Goal: Check status: Check status

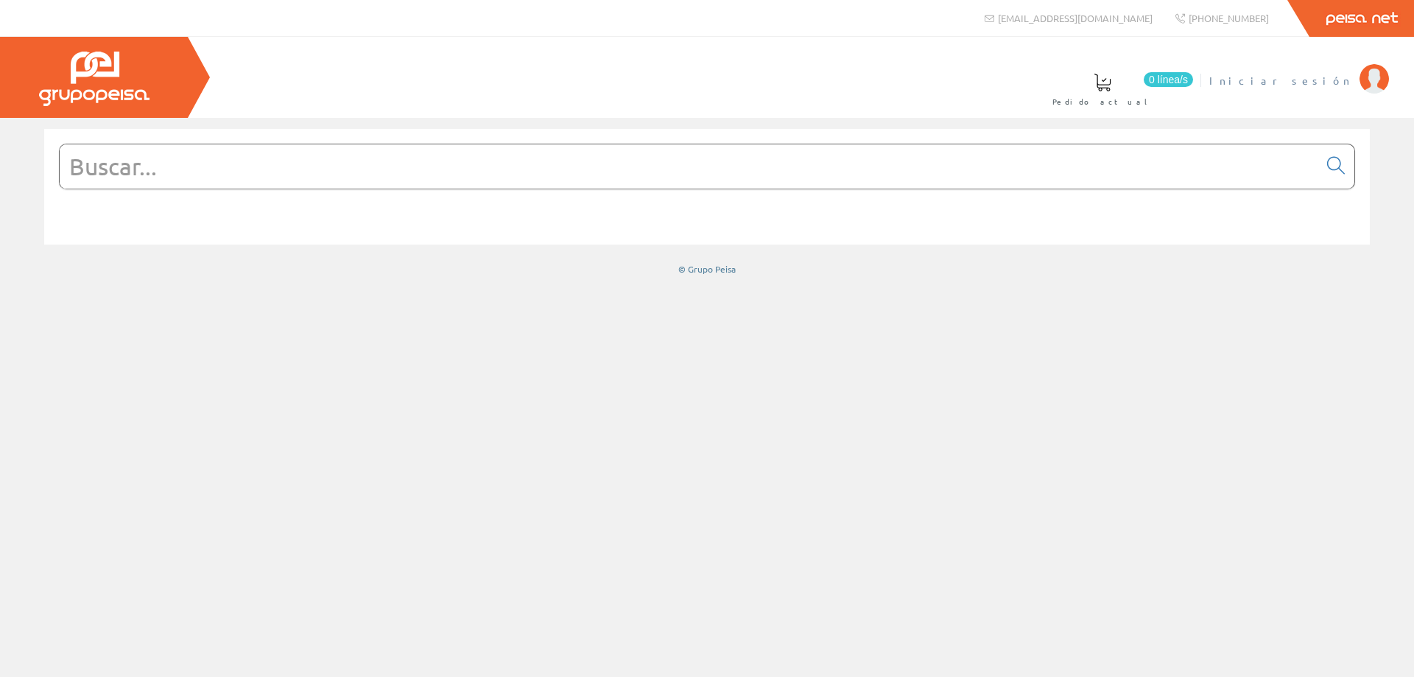
click at [1343, 71] on link "Iniciar sesión" at bounding box center [1299, 68] width 180 height 14
click at [1282, 74] on span "ELECTRICIDAD NOVO S.L." at bounding box center [1237, 80] width 229 height 15
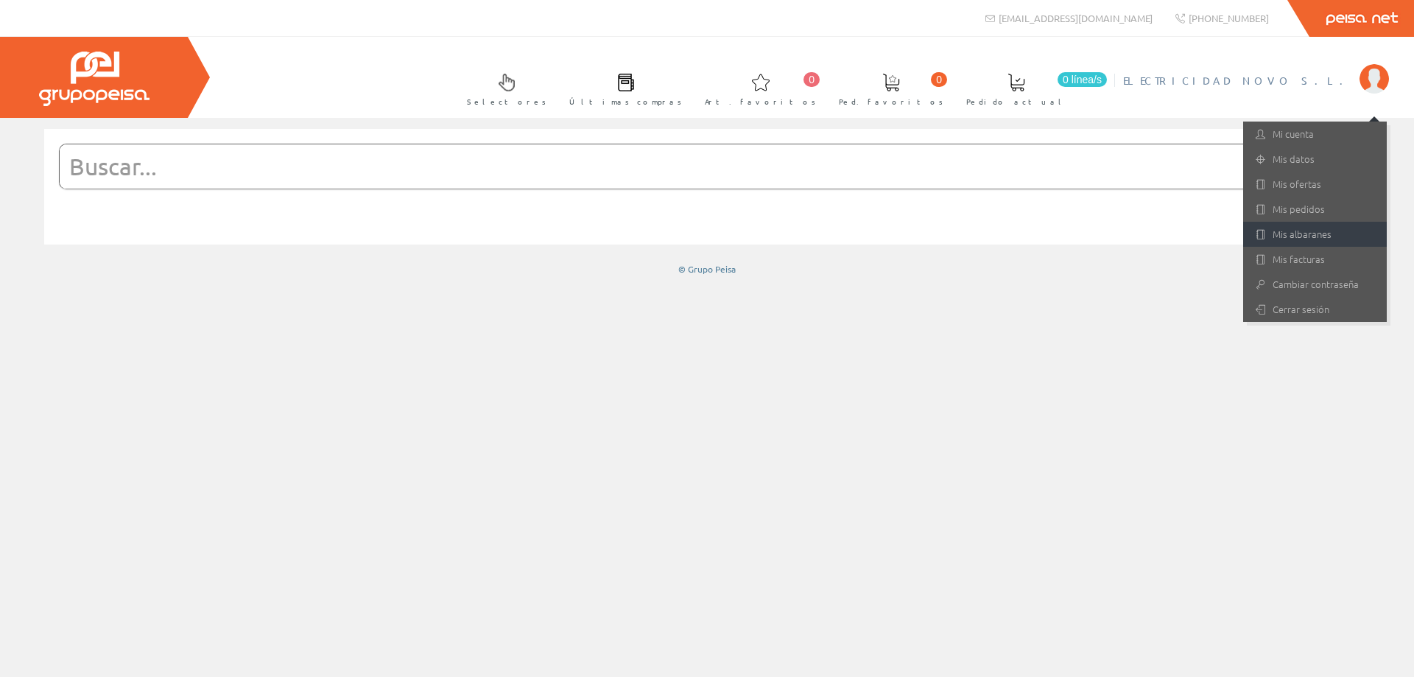
click at [1299, 225] on link "Mis albaranes" at bounding box center [1315, 234] width 144 height 25
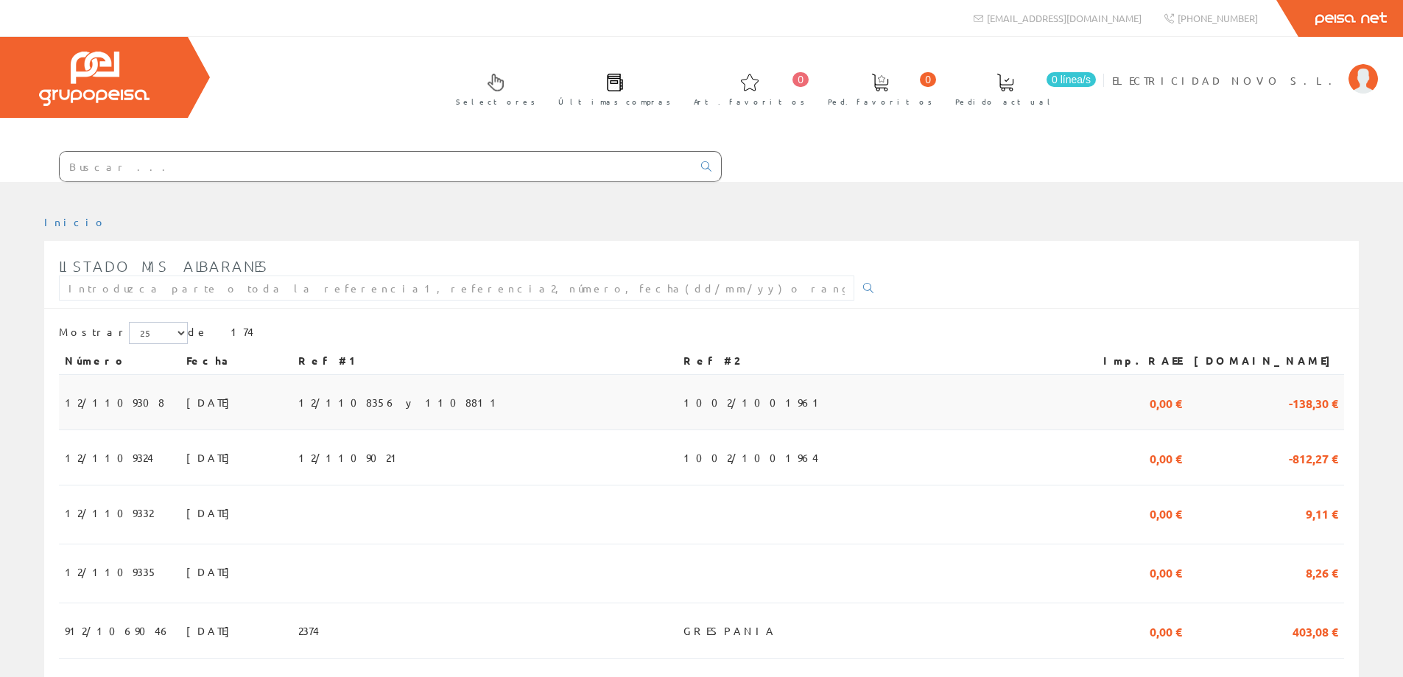
click at [85, 407] on span "12/1109308" at bounding box center [114, 402] width 99 height 25
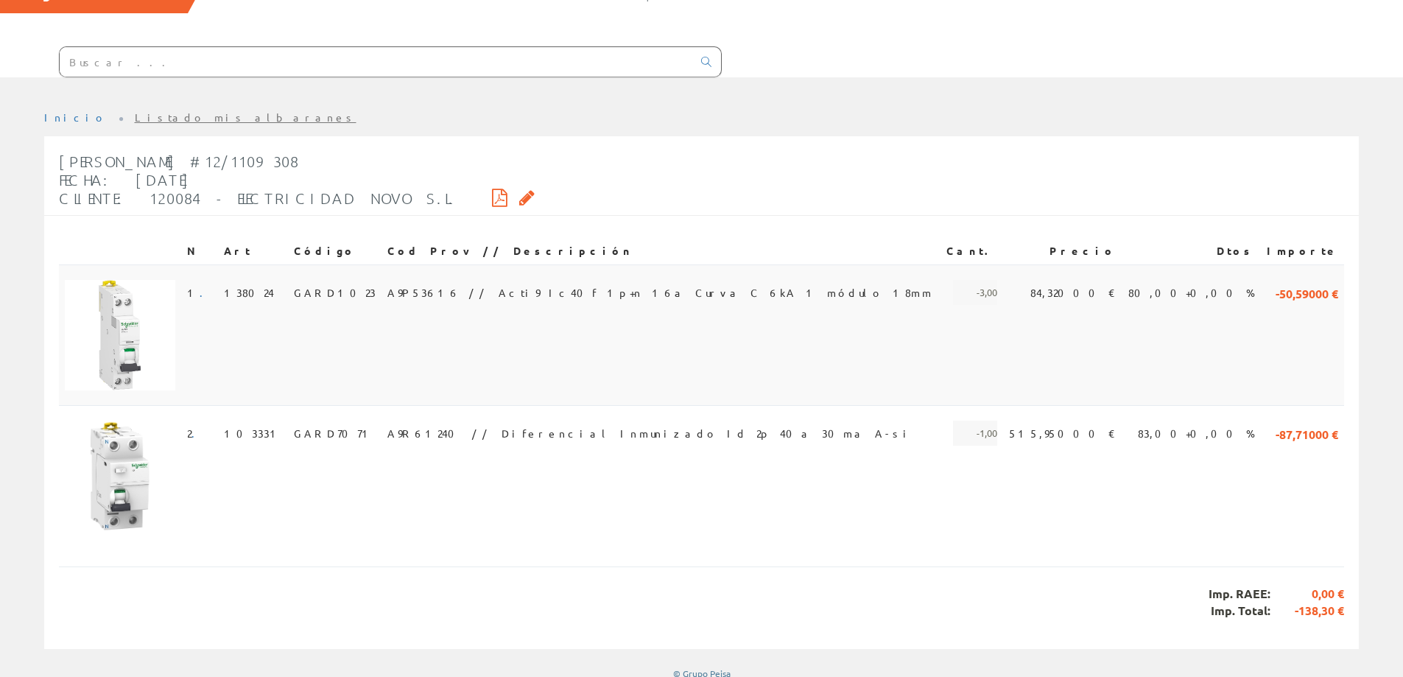
scroll to position [116, 0]
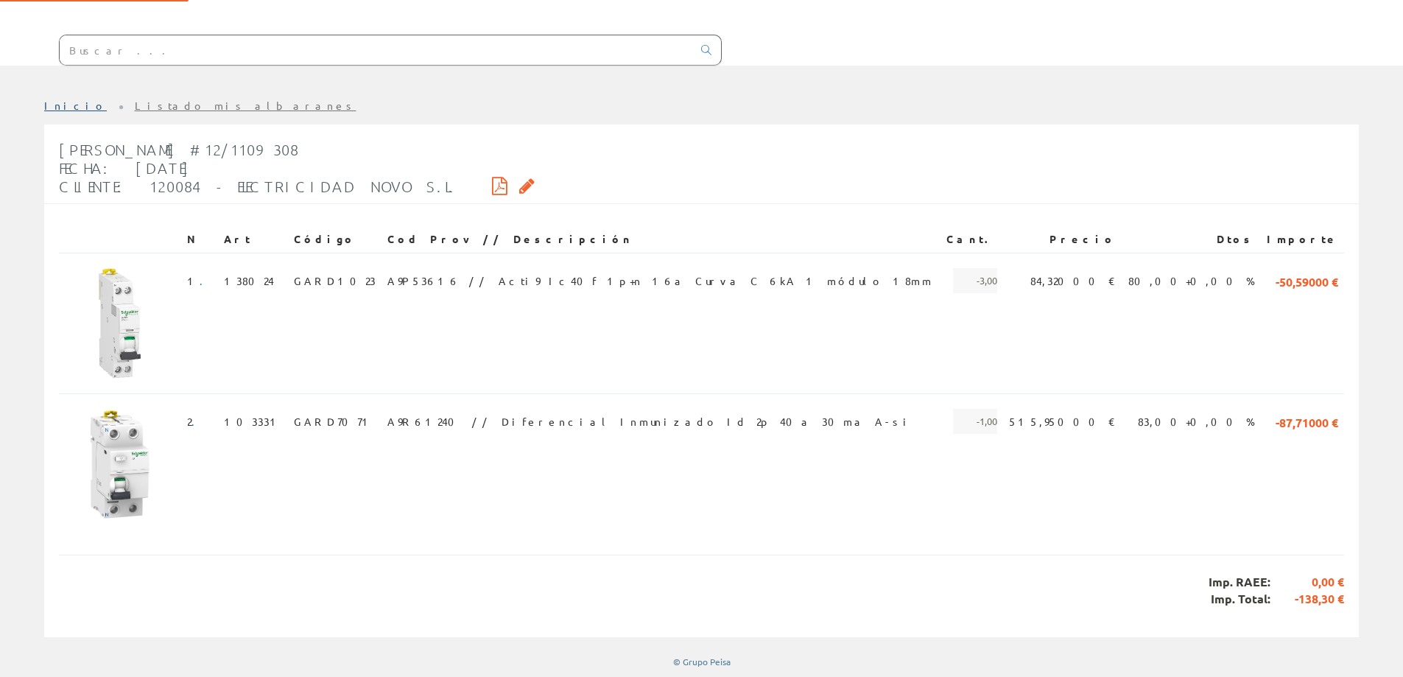
click at [55, 102] on link "Inicio" at bounding box center [75, 105] width 63 height 13
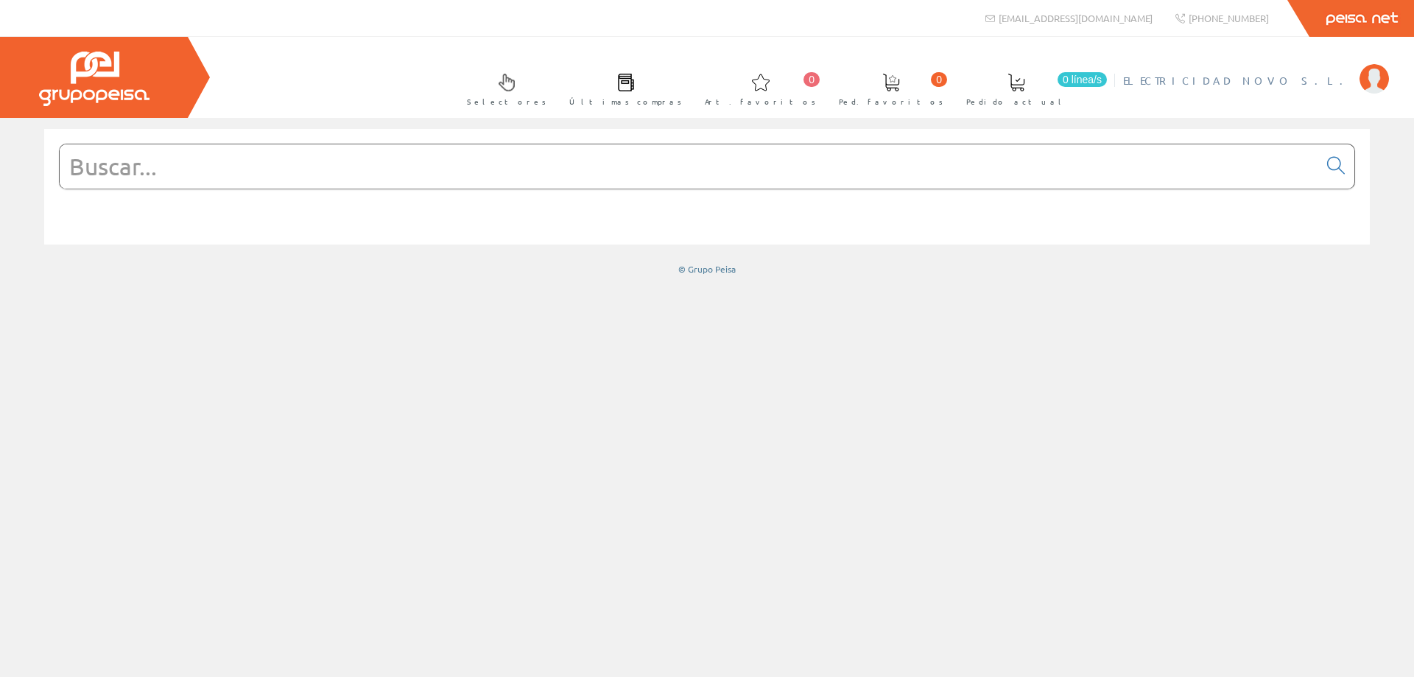
click at [1282, 73] on span "ELECTRICIDAD NOVO S.L." at bounding box center [1237, 80] width 229 height 15
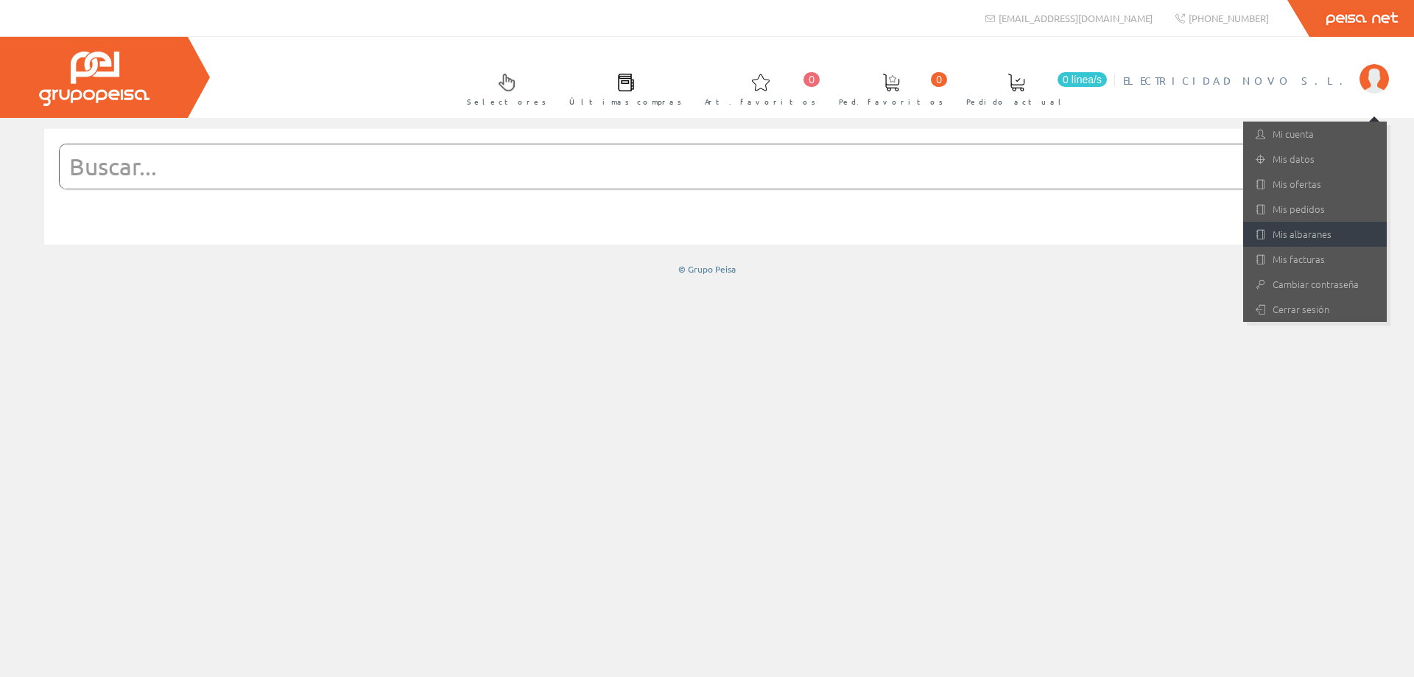
click at [1307, 242] on link "Mis albaranes" at bounding box center [1315, 234] width 144 height 25
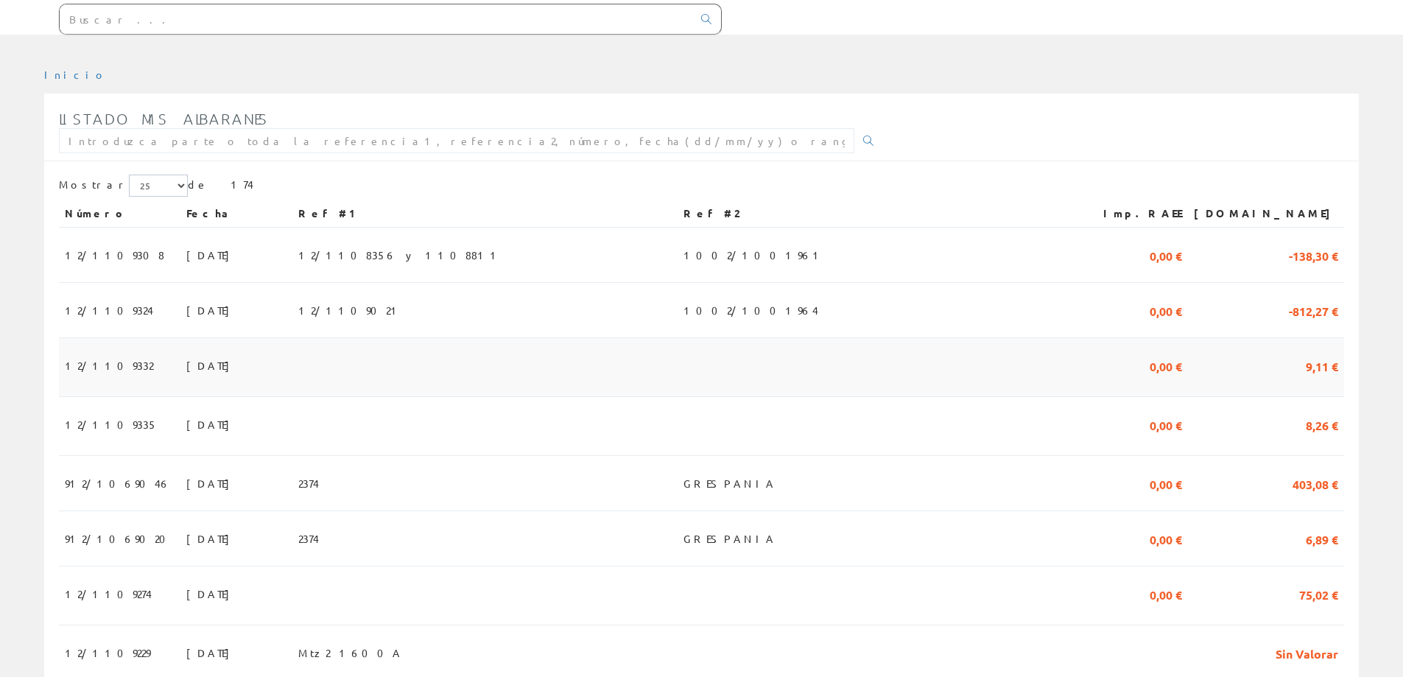
scroll to position [221, 0]
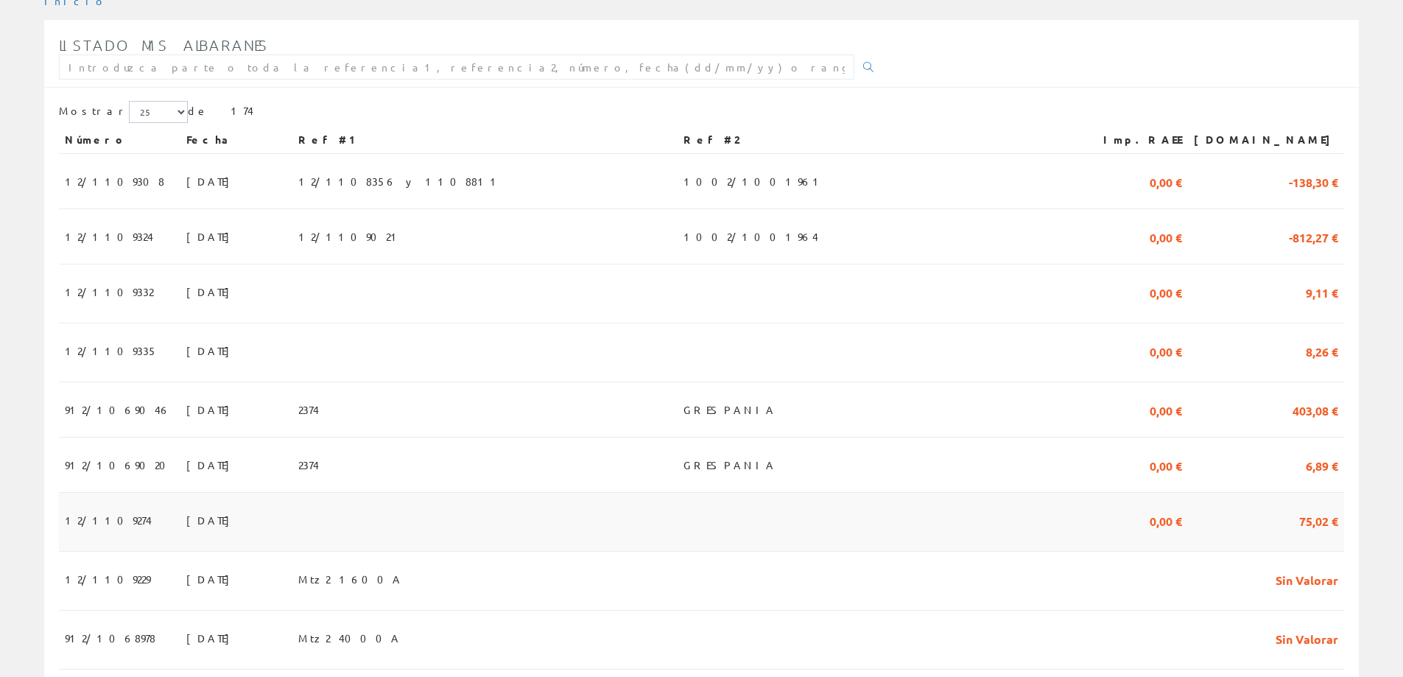
click at [99, 527] on span "12/1109274" at bounding box center [108, 519] width 87 height 25
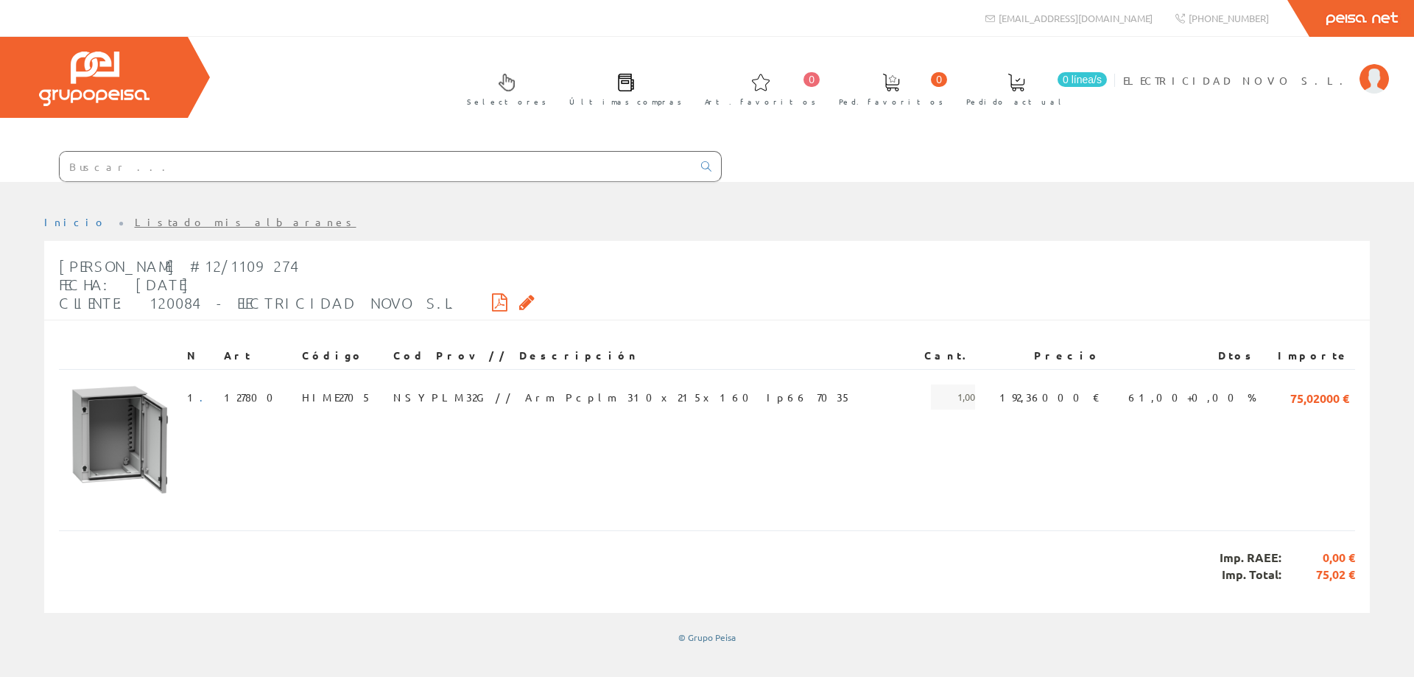
click at [492, 297] on icon at bounding box center [499, 302] width 15 height 10
